Goal: Transaction & Acquisition: Subscribe to service/newsletter

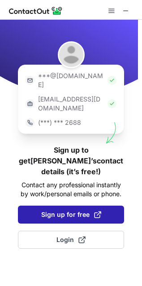
click at [66, 210] on span "Sign up for free" at bounding box center [71, 214] width 60 height 9
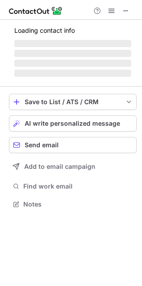
scroll to position [201, 142]
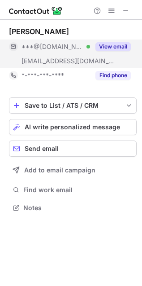
click at [120, 46] on button "View email" at bounding box center [113, 46] width 35 height 9
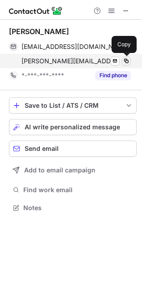
click at [126, 62] on span at bounding box center [126, 60] width 7 height 7
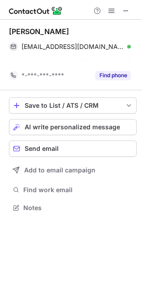
scroll to position [187, 142]
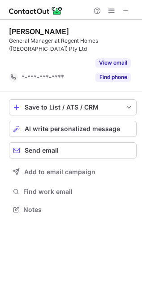
scroll to position [4, 4]
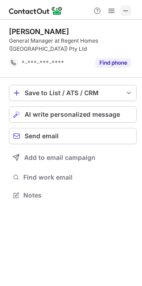
click at [124, 12] on span at bounding box center [125, 10] width 7 height 7
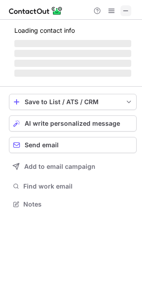
scroll to position [195, 142]
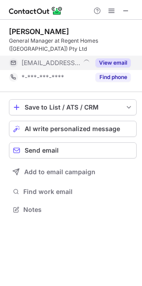
click at [100, 58] on button "View email" at bounding box center [113, 62] width 35 height 9
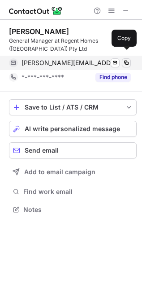
click at [126, 59] on span at bounding box center [126, 62] width 7 height 7
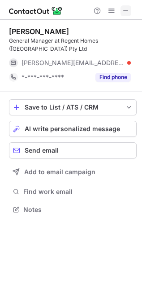
click at [124, 10] on span at bounding box center [125, 10] width 7 height 7
